Goal: Task Accomplishment & Management: Manage account settings

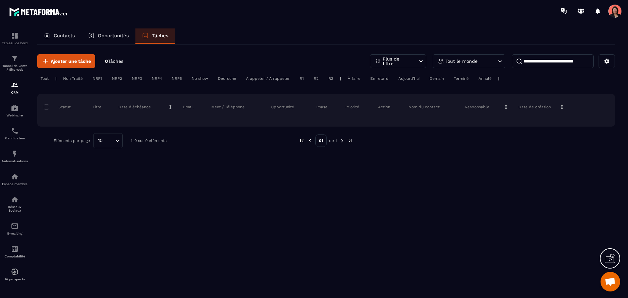
scroll to position [631, 0]
click at [67, 36] on p "Contacts" at bounding box center [64, 36] width 21 height 6
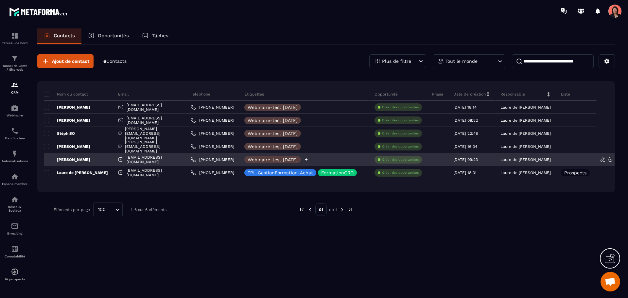
click at [308, 158] on icon at bounding box center [306, 159] width 4 height 4
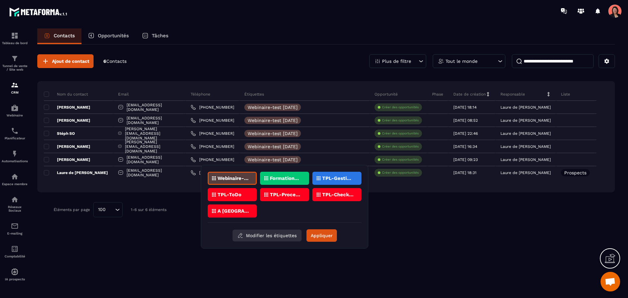
click at [265, 236] on button "Modifier les étiquettes" at bounding box center [267, 236] width 69 height 12
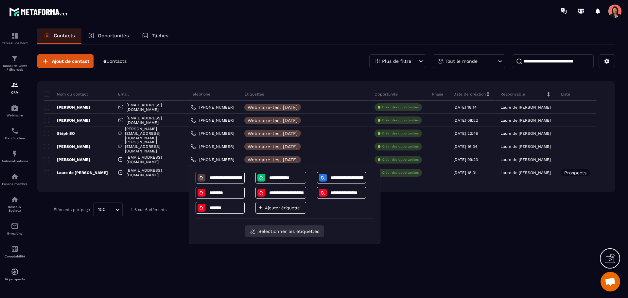
click at [268, 233] on button "Sélectionner les étiquettes" at bounding box center [284, 231] width 79 height 12
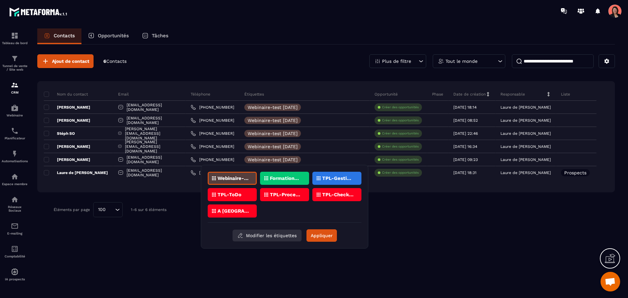
click at [268, 233] on button "Modifier les étiquettes" at bounding box center [267, 236] width 69 height 12
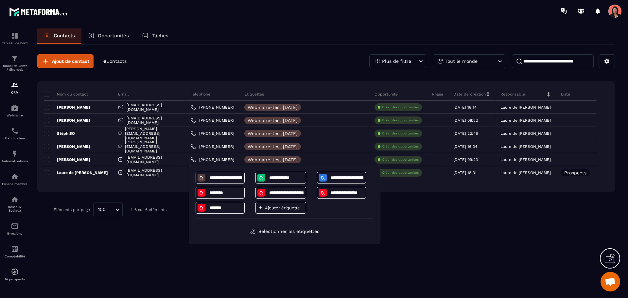
click at [268, 206] on p "Ajouter étiquette" at bounding box center [284, 207] width 39 height 5
click at [283, 208] on input at bounding box center [286, 208] width 34 height 6
type input "**********"
click at [294, 230] on button "Sélectionner les étiquettes" at bounding box center [284, 231] width 79 height 12
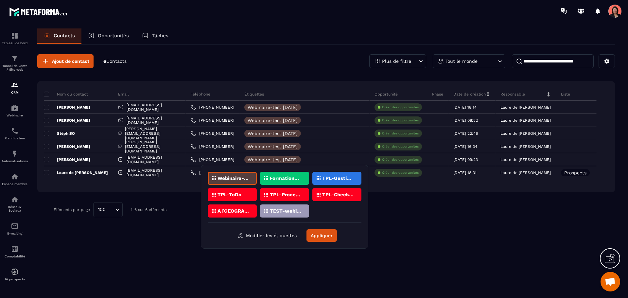
click at [279, 210] on p "TEST-webinaire" at bounding box center [286, 211] width 32 height 5
click at [319, 237] on button "Appliquer" at bounding box center [322, 235] width 30 height 12
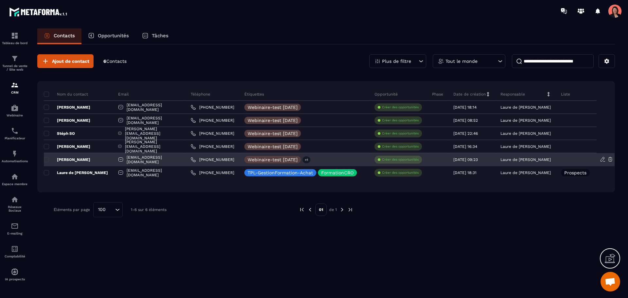
click at [581, 159] on div at bounding box center [576, 159] width 41 height 13
click at [604, 158] on icon at bounding box center [603, 159] width 6 height 6
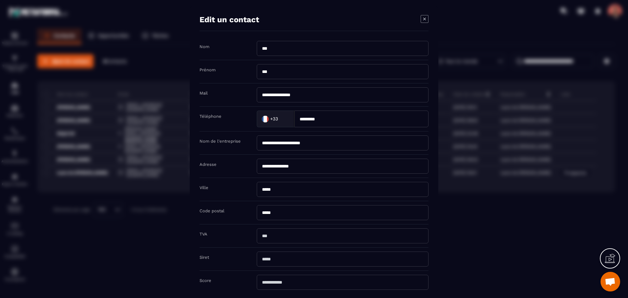
scroll to position [43, 0]
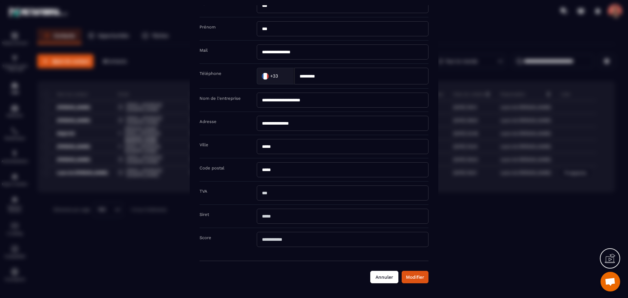
click at [384, 276] on button "Annuler" at bounding box center [384, 277] width 28 height 12
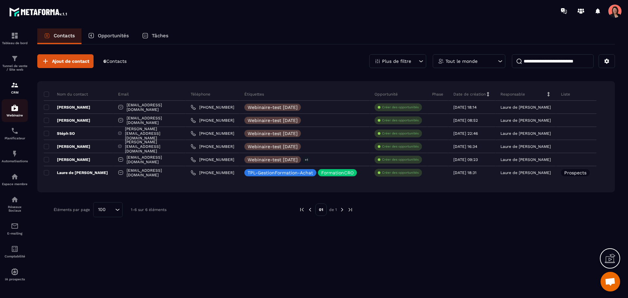
click at [15, 110] on img at bounding box center [15, 108] width 8 height 8
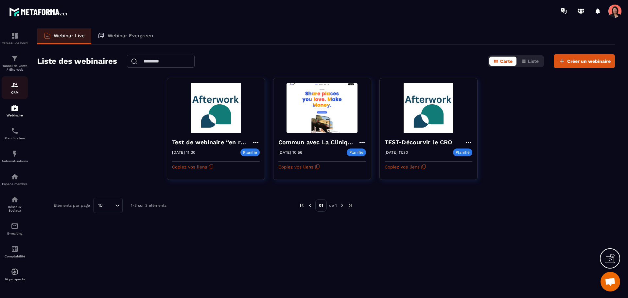
click at [13, 85] on img at bounding box center [15, 85] width 8 height 8
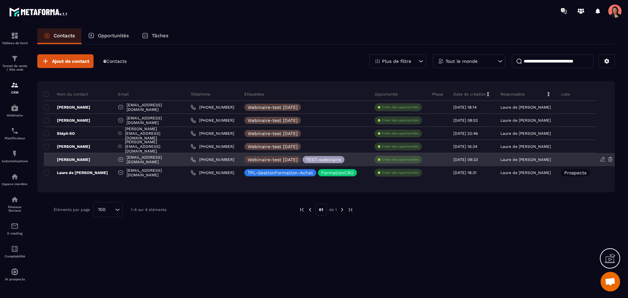
click at [67, 157] on p "[PERSON_NAME]" at bounding box center [67, 159] width 46 height 5
